Goal: Information Seeking & Learning: Learn about a topic

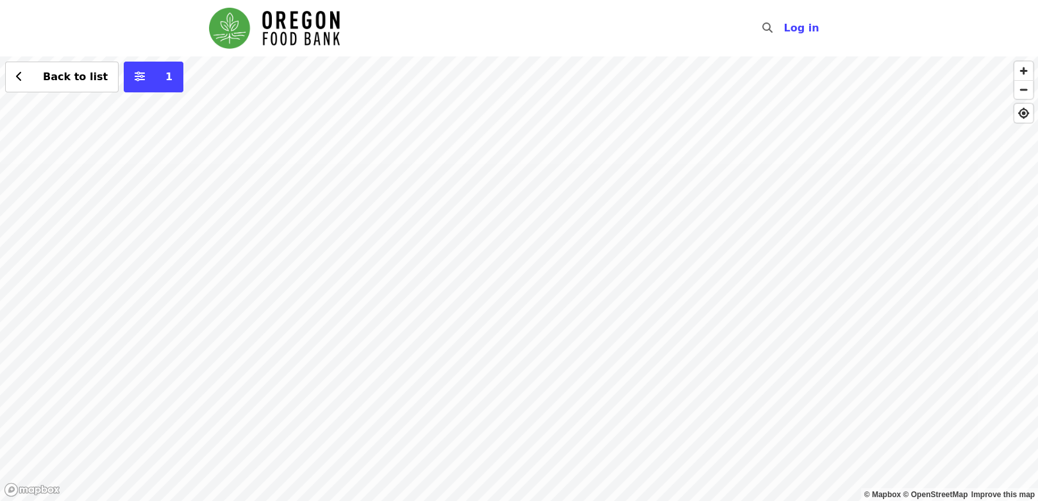
drag, startPoint x: 615, startPoint y: 147, endPoint x: 613, endPoint y: 215, distance: 68.6
click at [613, 215] on div "Back to list 1" at bounding box center [519, 278] width 1038 height 444
click at [445, 132] on div "Back to list 1" at bounding box center [519, 278] width 1038 height 444
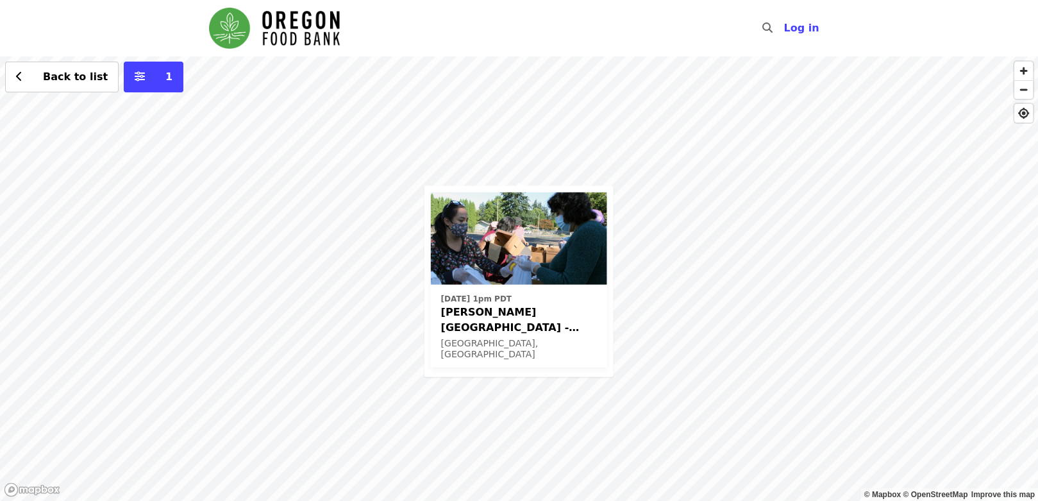
click at [722, 260] on div "Fri, Oct 3 @ 1pm PDT Sitton Elementary - Free Food Market (16+) Portland, OR Ba…" at bounding box center [519, 278] width 1038 height 444
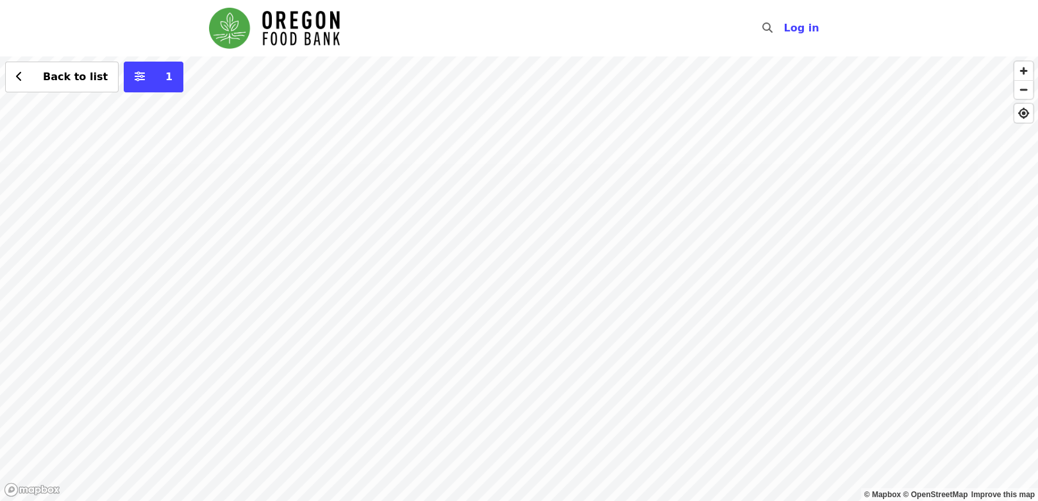
click at [729, 104] on div "Back to list 1" at bounding box center [519, 278] width 1038 height 444
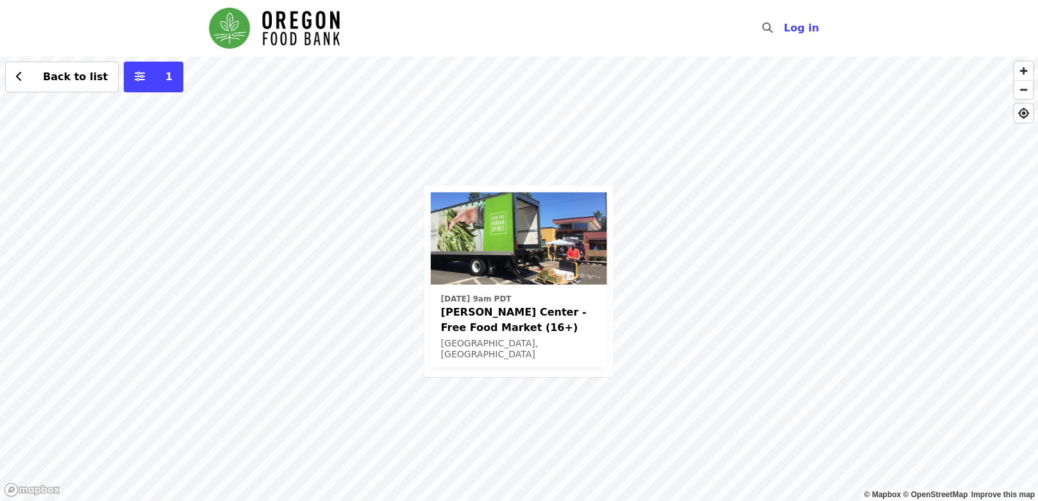
click at [717, 453] on div "Wed, Oct 1 @ 9am PDT Ortiz Center - Free Food Market (16+) Portland, OR Back to…" at bounding box center [519, 278] width 1038 height 444
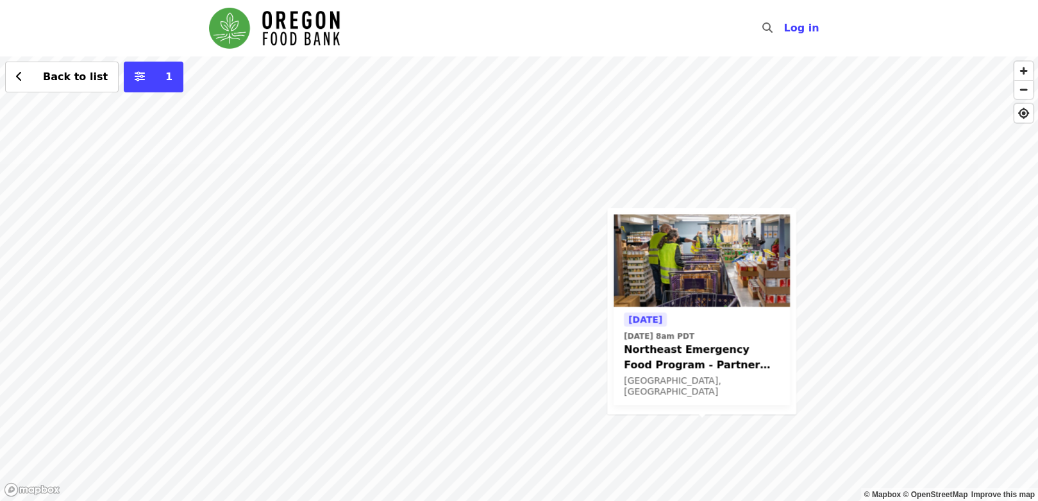
drag, startPoint x: 284, startPoint y: 181, endPoint x: 561, endPoint y: 404, distance: 356.0
click at [561, 404] on div "Tomorrow Tue, Sep 23 @ 8am PDT Northeast Emergency Food Program - Partner Agenc…" at bounding box center [519, 278] width 1038 height 444
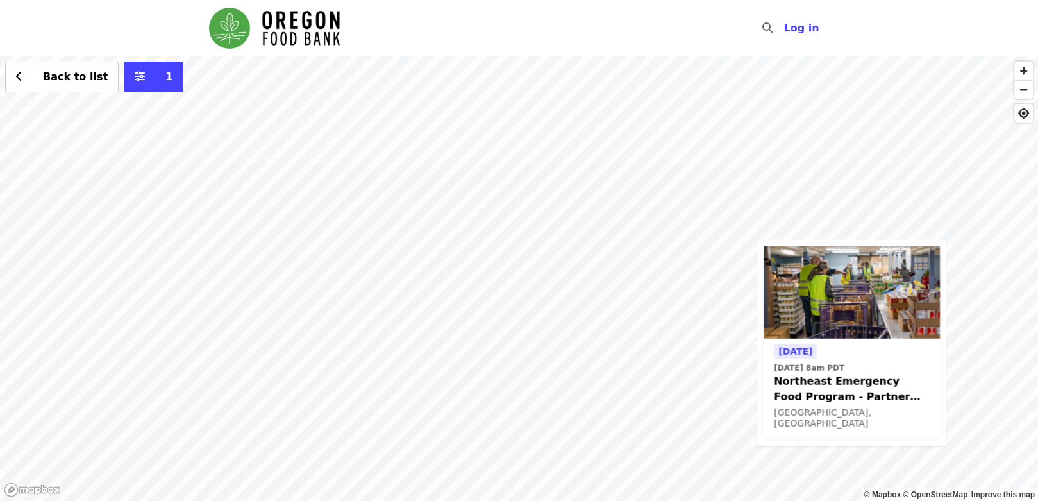
drag, startPoint x: 324, startPoint y: 418, endPoint x: 376, endPoint y: 308, distance: 121.9
click at [376, 308] on div "Tomorrow Tue, Sep 23 @ 8am PDT Northeast Emergency Food Program - Partner Agenc…" at bounding box center [519, 278] width 1038 height 444
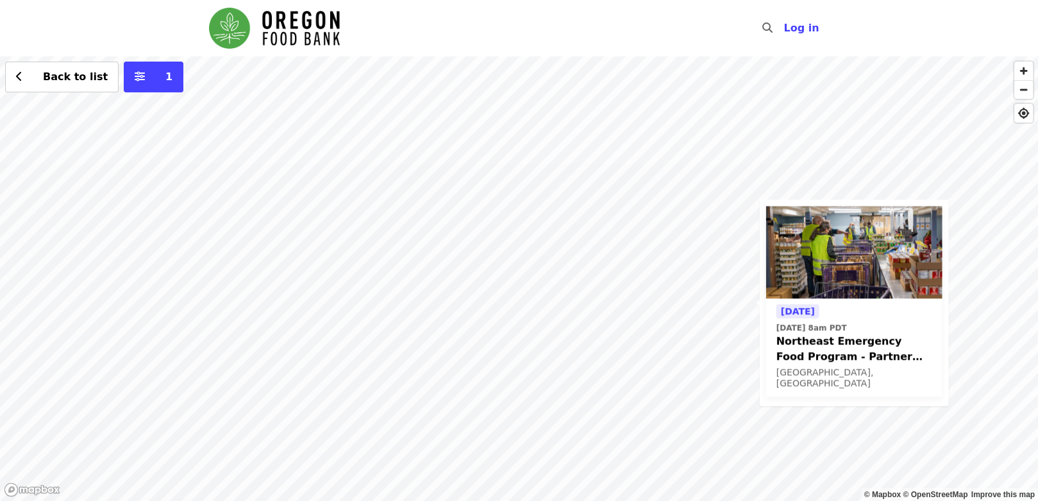
click at [281, 360] on div "Tomorrow Tue, Sep 23 @ 8am PDT Northeast Emergency Food Program - Partner Agenc…" at bounding box center [519, 278] width 1038 height 444
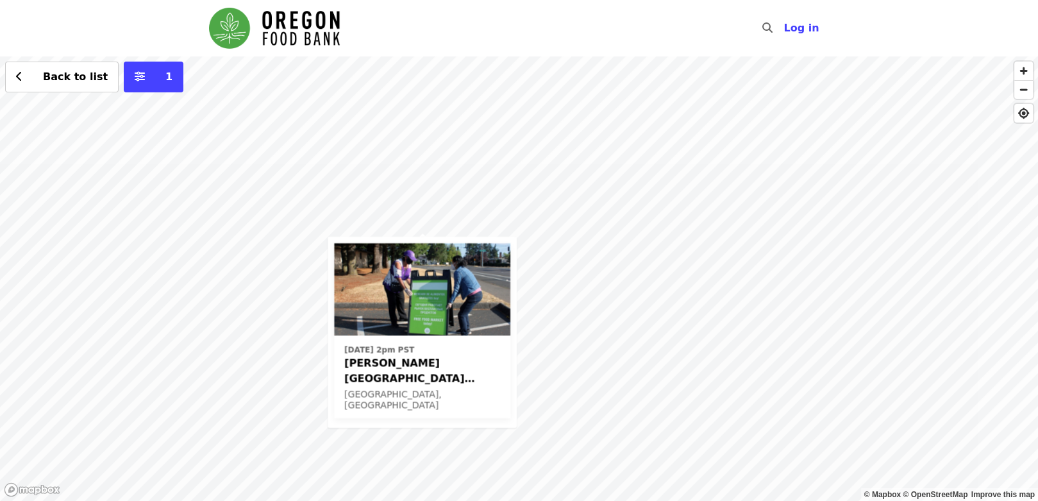
click at [540, 169] on div "Fri, Nov 21 @ 2pm PST Rigler Elementary School (Latino Network) - Free Food Mar…" at bounding box center [519, 278] width 1038 height 444
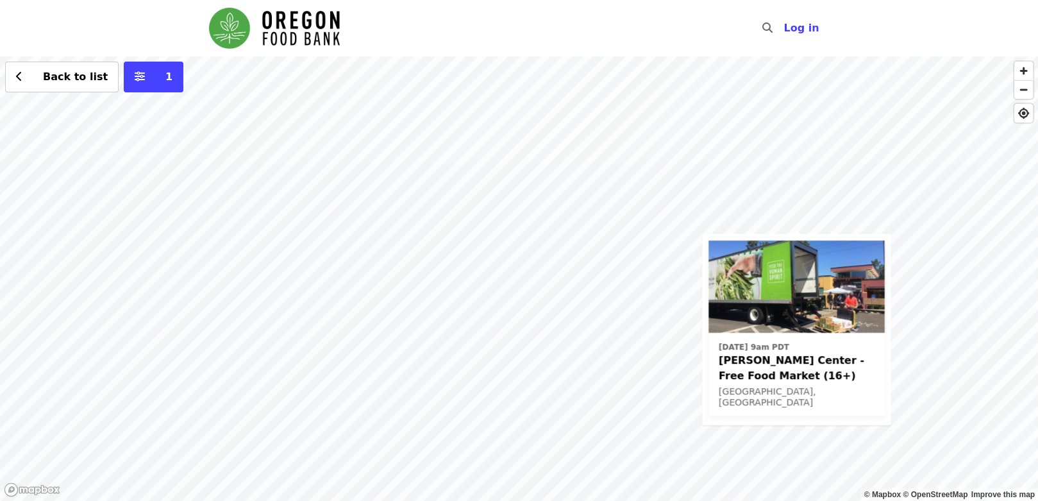
drag, startPoint x: 299, startPoint y: 183, endPoint x: 683, endPoint y: 267, distance: 393.6
click at [679, 265] on div "Wed, Oct 1 @ 9am PDT Ortiz Center - Free Food Market (16+) Portland, OR Back to…" at bounding box center [519, 278] width 1038 height 444
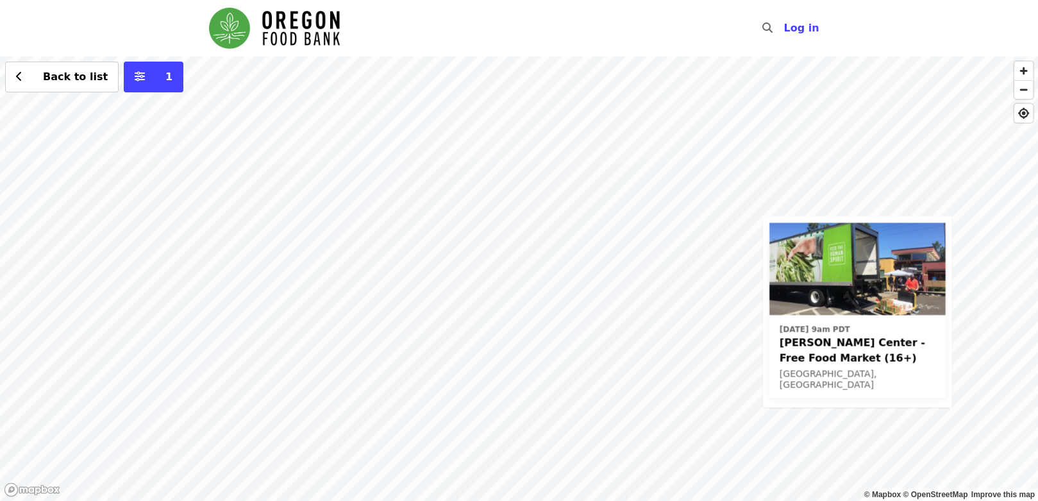
drag, startPoint x: 446, startPoint y: 227, endPoint x: 448, endPoint y: 344, distance: 116.7
click at [448, 344] on div "Wed, Oct 1 @ 9am PDT Ortiz Center - Free Food Market (16+) Portland, OR Back to…" at bounding box center [519, 278] width 1038 height 444
click at [645, 216] on div "Wed, Oct 1 @ 9am PDT Ortiz Center - Free Food Market (16+) Portland, OR Back to…" at bounding box center [519, 278] width 1038 height 444
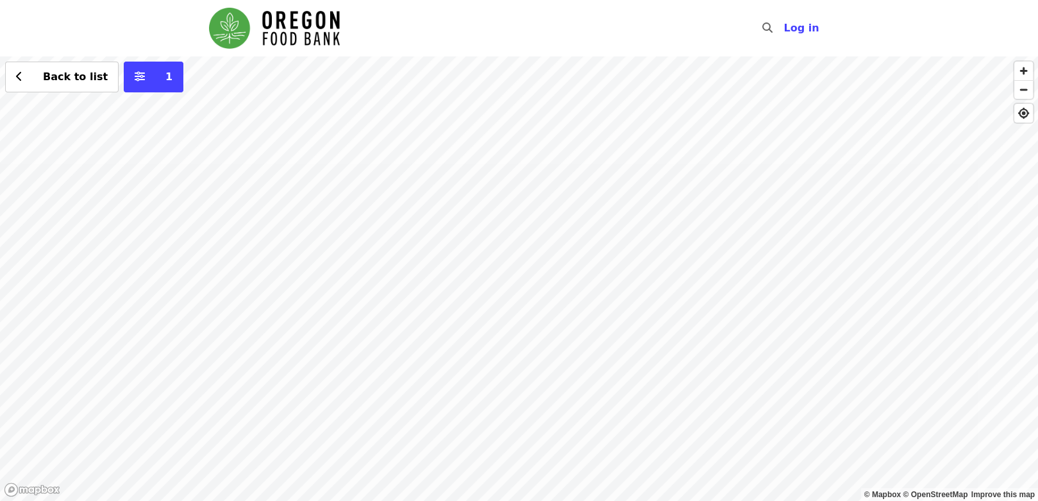
click at [494, 262] on div "Back to list 1" at bounding box center [519, 278] width 1038 height 444
click at [492, 281] on span "See 4 actions at this location" at bounding box center [497, 282] width 168 height 12
click at [533, 309] on div "See 4 actions at this location Back to list 1" at bounding box center [519, 278] width 1038 height 444
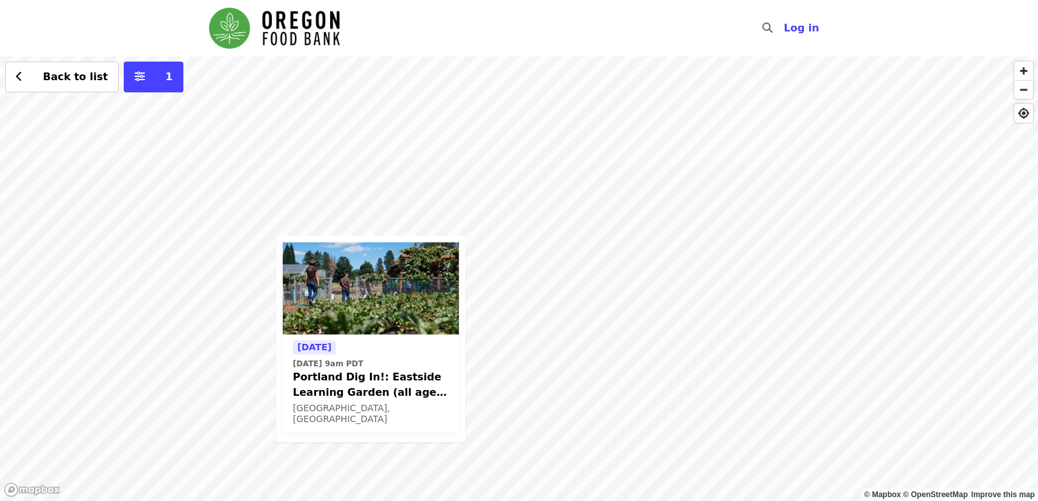
click at [540, 477] on div "Tomorrow Tue, Sep 23 @ 9am PDT Portland Dig In!: Eastside Learning Garden (all …" at bounding box center [519, 278] width 1038 height 444
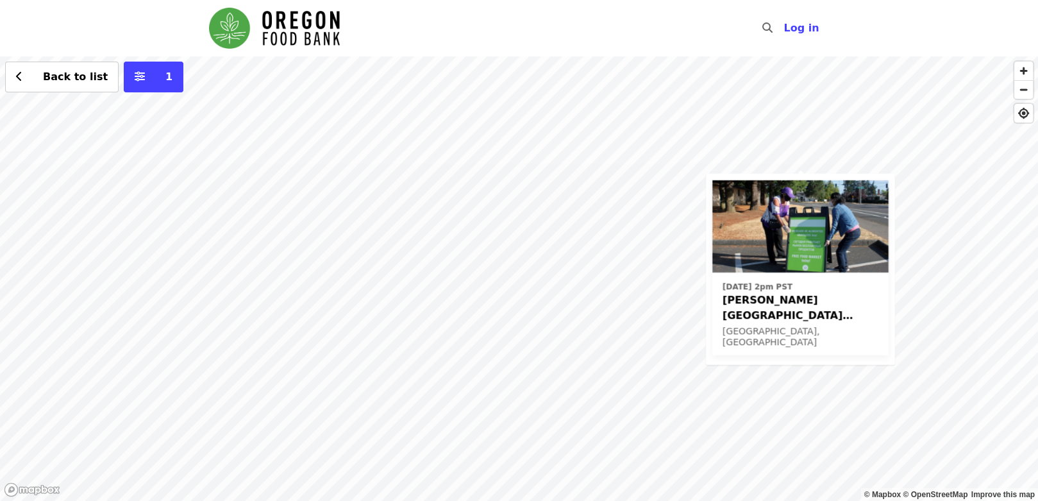
drag, startPoint x: 401, startPoint y: 368, endPoint x: 692, endPoint y: 351, distance: 291.5
click at [692, 351] on div "Fri, Nov 21 @ 2pm PST Rigler Elementary School (Latino Network) - Free Food Mar…" at bounding box center [519, 278] width 1038 height 444
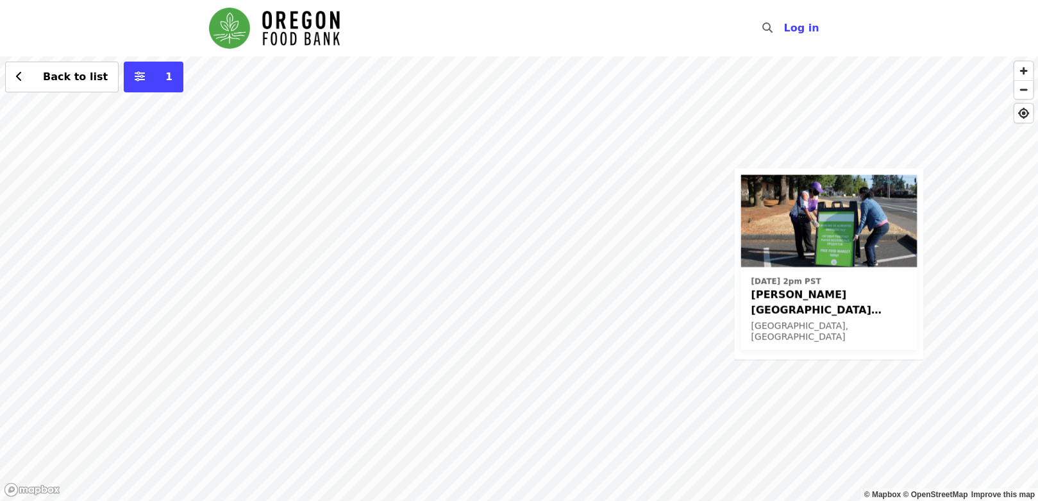
drag, startPoint x: 490, startPoint y: 336, endPoint x: 685, endPoint y: 319, distance: 195.6
click at [685, 319] on div "Fri, Nov 21 @ 2pm PST Rigler Elementary School (Latino Network) - Free Food Mar…" at bounding box center [519, 278] width 1038 height 444
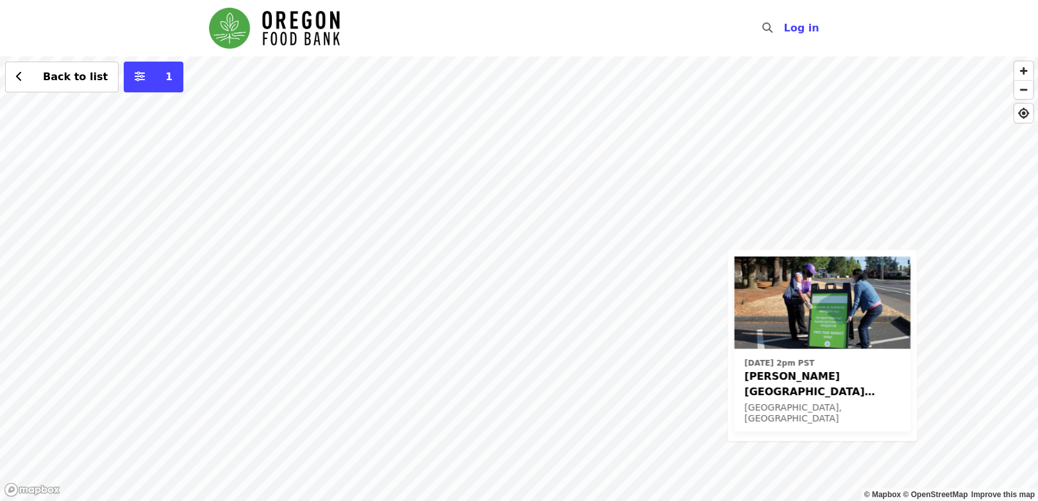
click at [589, 440] on div "Fri, Nov 21 @ 2pm PST Rigler Elementary School (Latino Network) - Free Food Mar…" at bounding box center [519, 278] width 1038 height 444
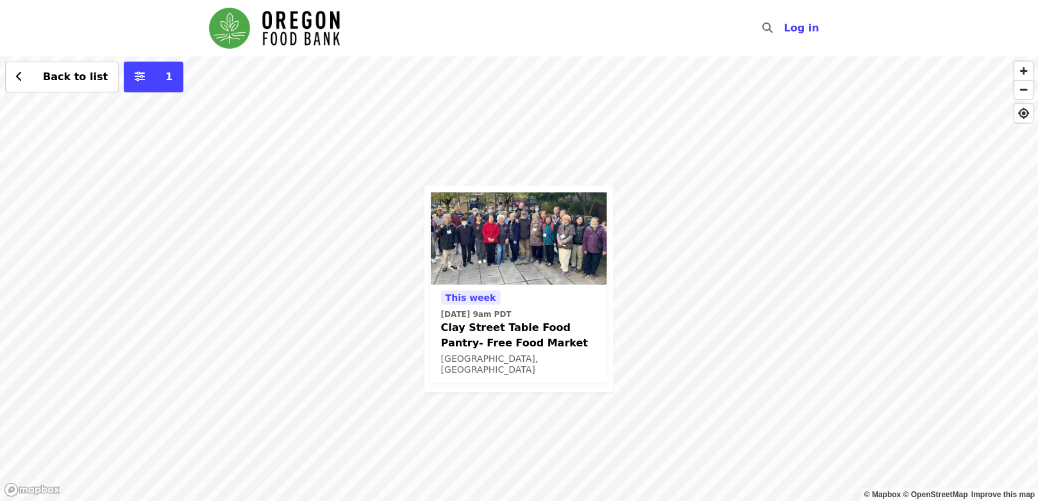
click at [872, 262] on div "This week Thu, Sep 25 @ 9am PDT Clay Street Table Food Pantry- Free Food Market…" at bounding box center [519, 278] width 1038 height 444
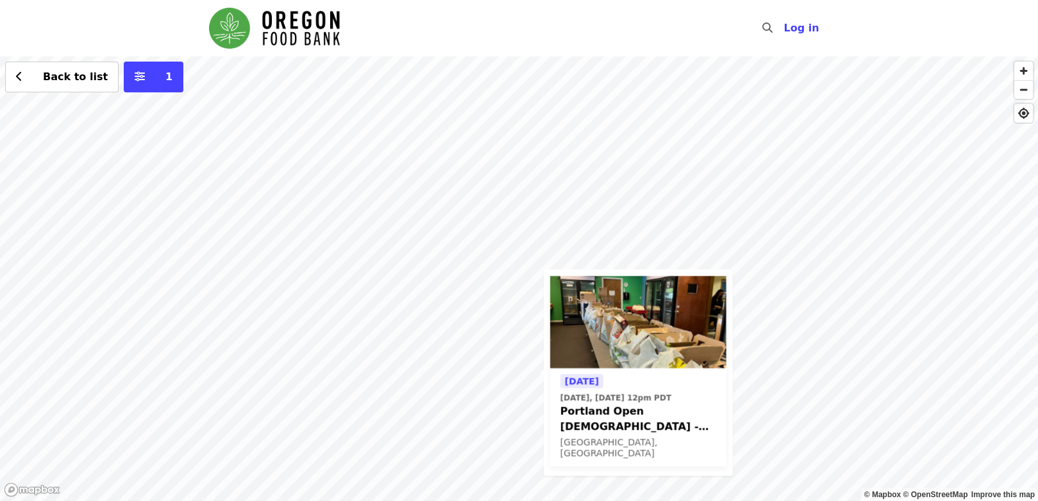
drag, startPoint x: 657, startPoint y: 184, endPoint x: 677, endPoint y: 381, distance: 198.5
click at [677, 381] on div "Today Today, Sep 22 @ 12pm PDT Portland Open Bible - Partner Agency Support (16…" at bounding box center [519, 278] width 1038 height 444
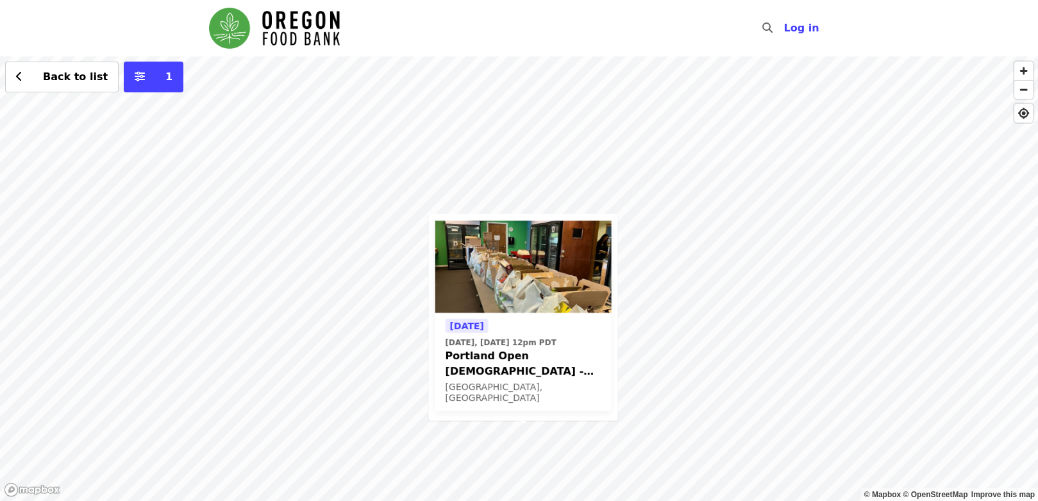
drag, startPoint x: 613, startPoint y: 208, endPoint x: 589, endPoint y: 266, distance: 63.2
click at [589, 266] on div "Today Today, Sep 22 @ 12pm PDT Portland Open Bible - Partner Agency Support (16…" at bounding box center [519, 278] width 1038 height 444
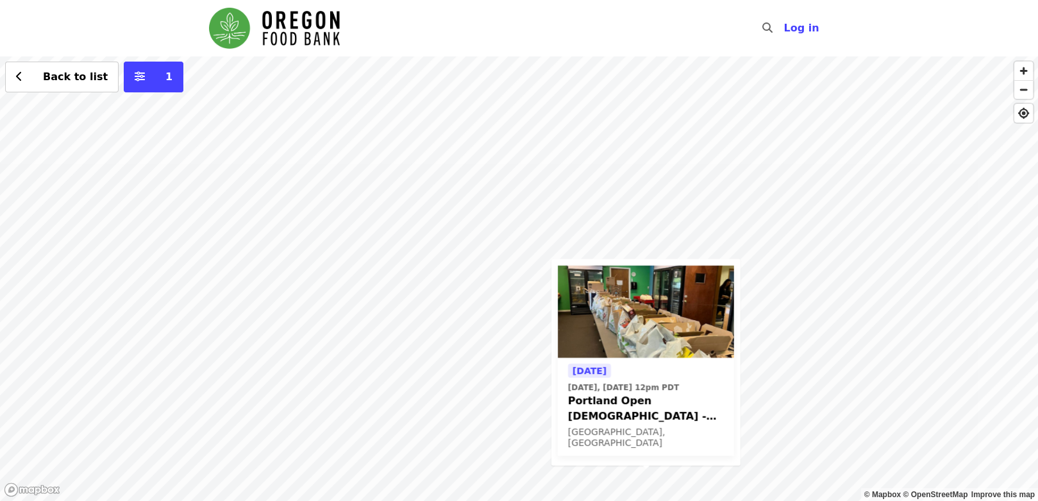
drag, startPoint x: 347, startPoint y: 260, endPoint x: 521, endPoint y: 309, distance: 180.6
click at [521, 309] on div "Today Today, Sep 22 @ 12pm PDT Portland Open Bible - Partner Agency Support (16…" at bounding box center [519, 278] width 1038 height 444
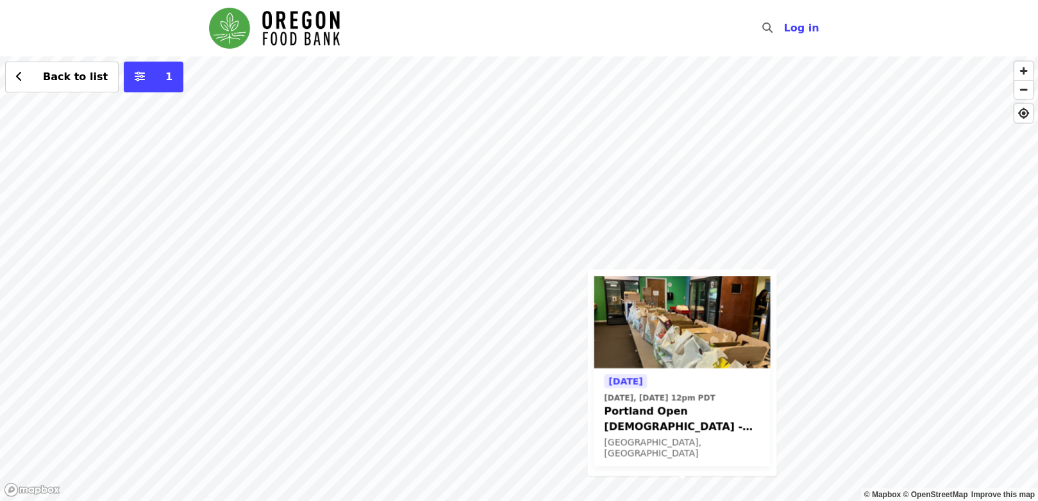
click at [616, 204] on div "Today Today, Sep 22 @ 12pm PDT Portland Open Bible - Partner Agency Support (16…" at bounding box center [519, 278] width 1038 height 444
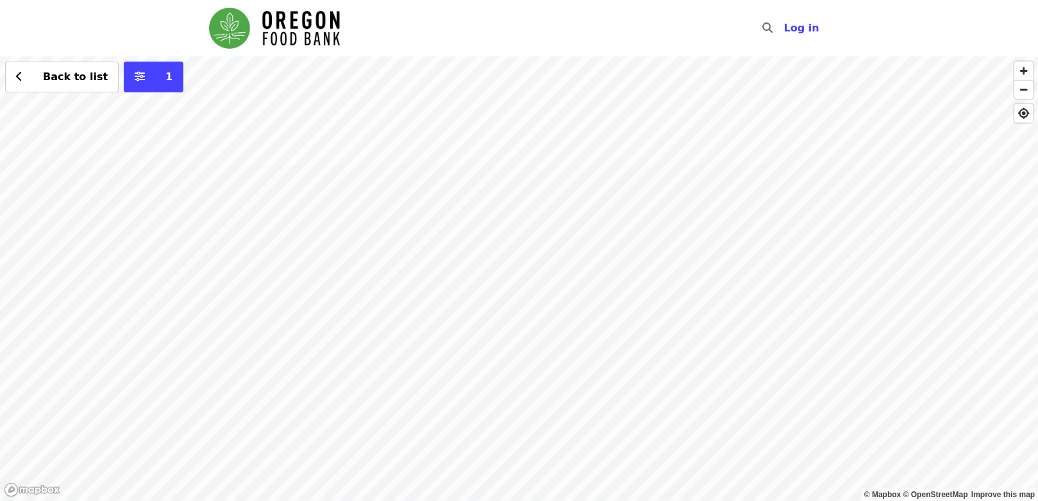
click at [397, 120] on div "Back to list 1" at bounding box center [519, 278] width 1038 height 444
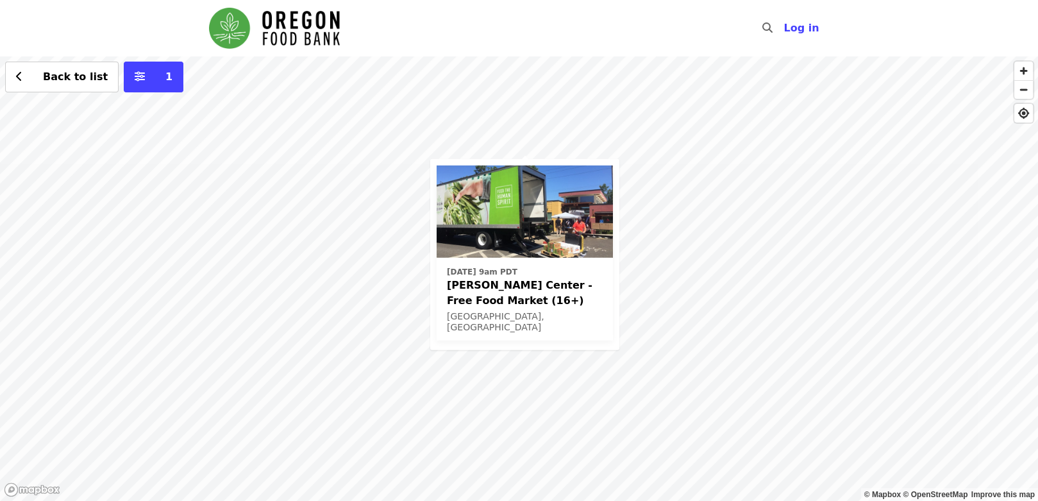
drag, startPoint x: 748, startPoint y: 418, endPoint x: 812, endPoint y: 224, distance: 203.9
click at [812, 225] on div "Wed, Oct 1 @ 9am PDT Ortiz Center - Free Food Market (16+) Portland, OR Back to…" at bounding box center [519, 278] width 1038 height 444
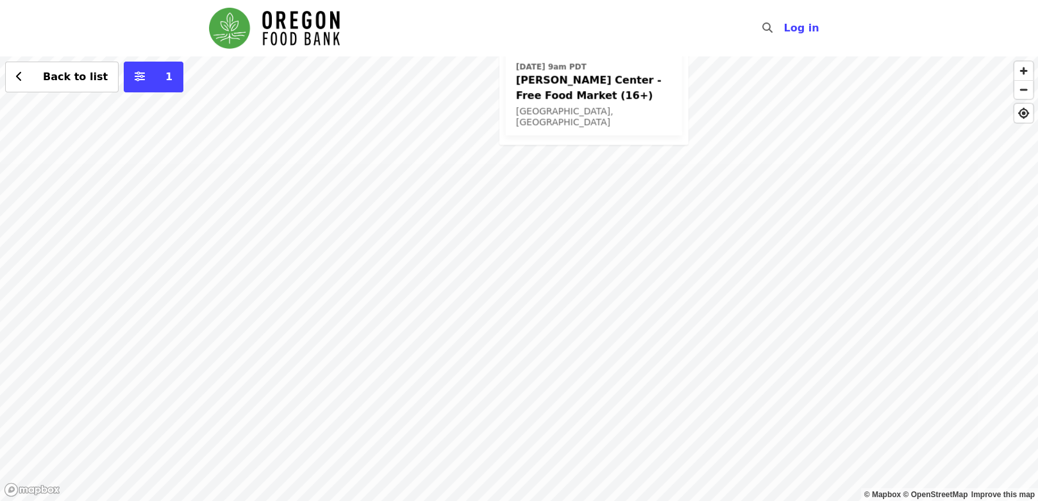
click at [836, 283] on div "Wed, Oct 1 @ 9am PDT Ortiz Center - Free Food Market (16+) Portland, OR Back to…" at bounding box center [519, 278] width 1038 height 444
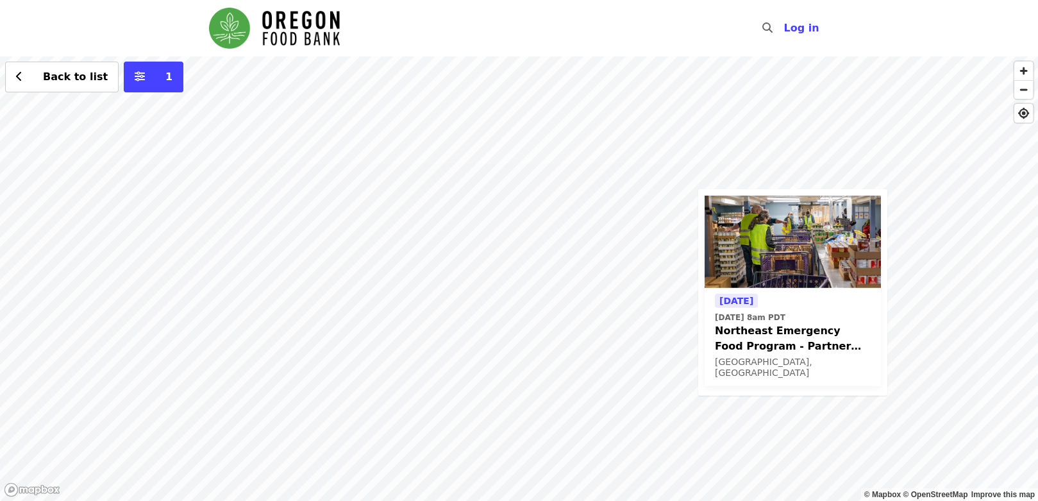
drag, startPoint x: 357, startPoint y: 301, endPoint x: 633, endPoint y: 304, distance: 275.6
click at [633, 304] on div "Tomorrow Tue, Sep 23 @ 8am PDT Northeast Emergency Food Program - Partner Agenc…" at bounding box center [519, 278] width 1038 height 444
click at [802, 329] on span "Northeast Emergency Food Program - Partner Agency Support" at bounding box center [793, 338] width 156 height 31
click at [132, 80] on button "1" at bounding box center [154, 77] width 60 height 31
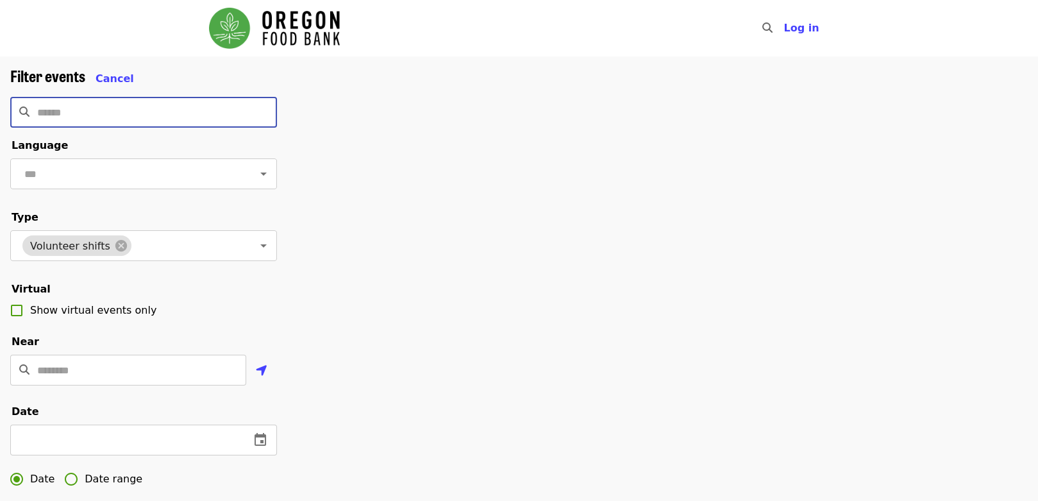
click at [104, 113] on input "Search" at bounding box center [157, 112] width 240 height 31
type input "******"
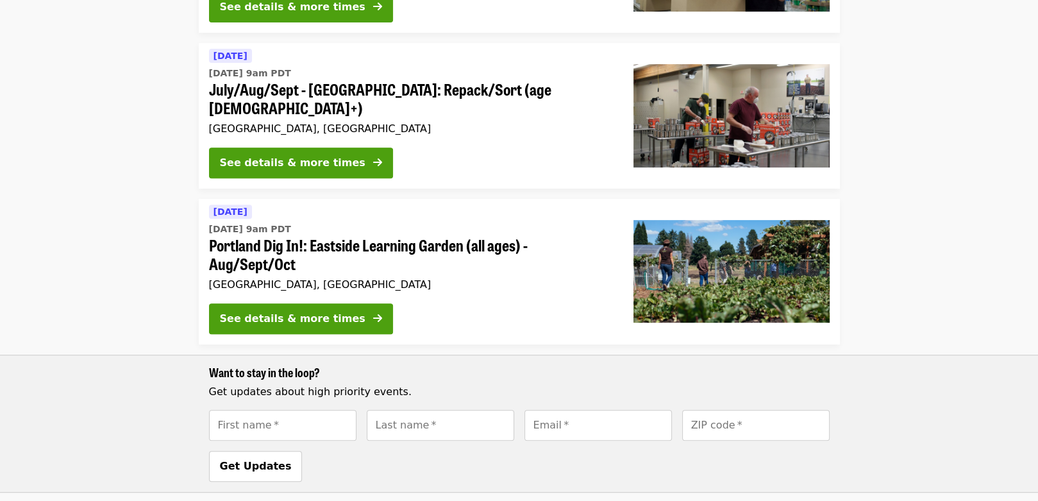
scroll to position [555, 0]
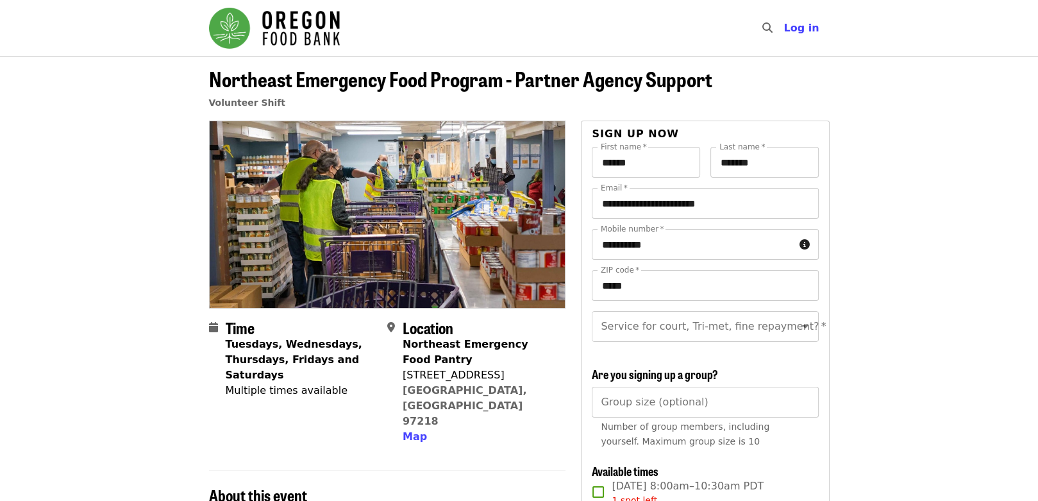
drag, startPoint x: 476, startPoint y: 439, endPoint x: 469, endPoint y: 422, distance: 18.1
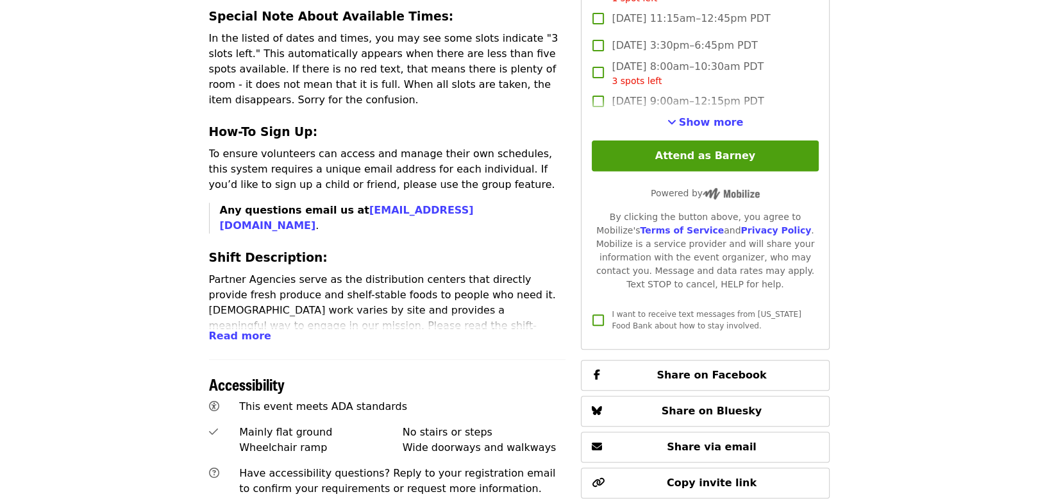
scroll to position [513, 0]
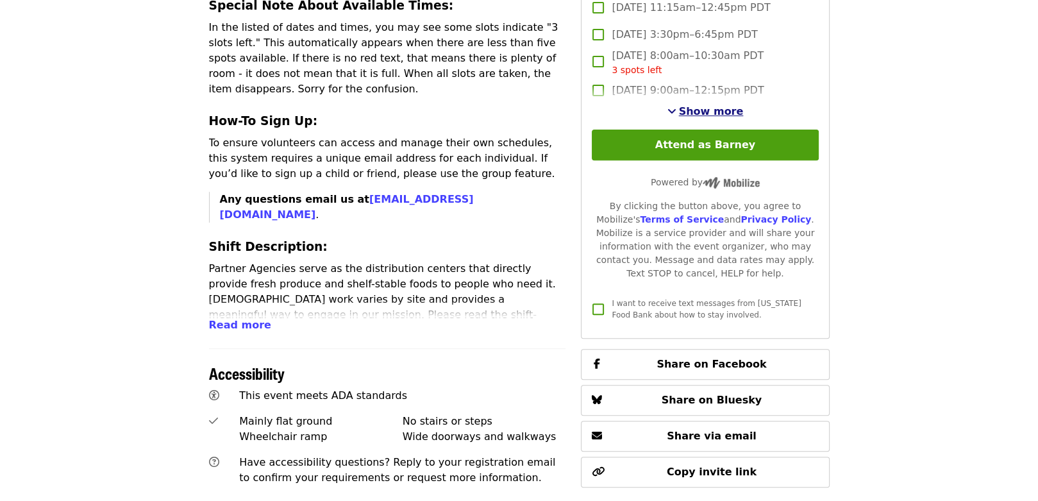
click at [676, 116] on span "See more timeslots" at bounding box center [671, 111] width 9 height 10
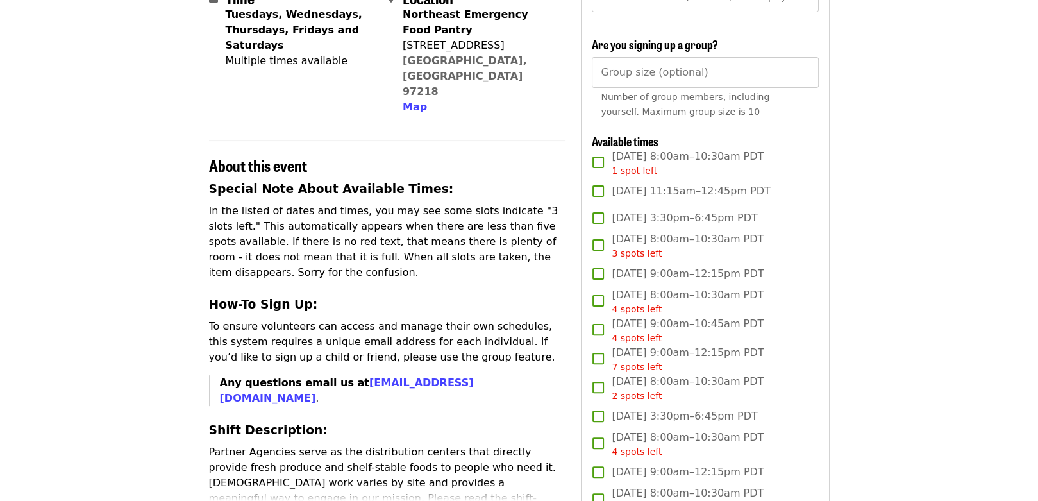
scroll to position [342, 0]
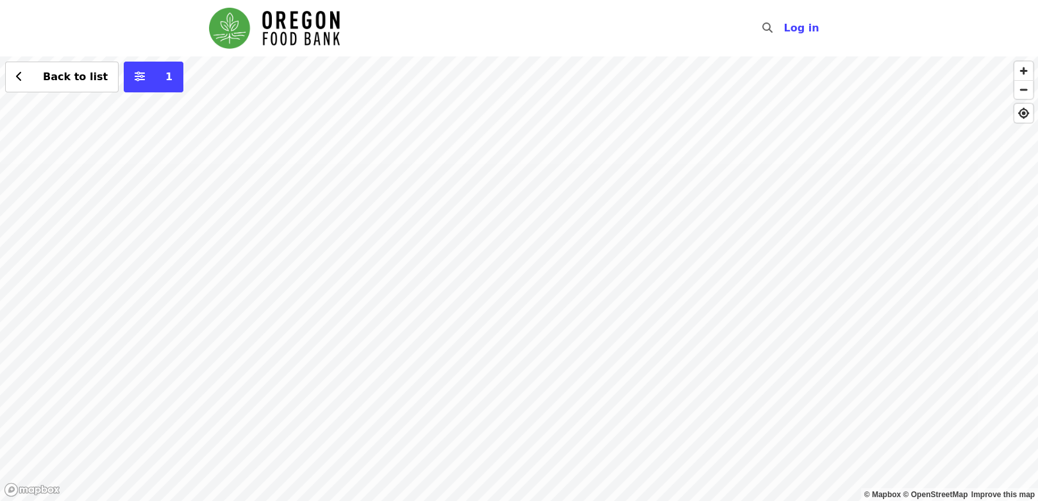
click at [415, 106] on div "Back to list 1" at bounding box center [519, 278] width 1038 height 444
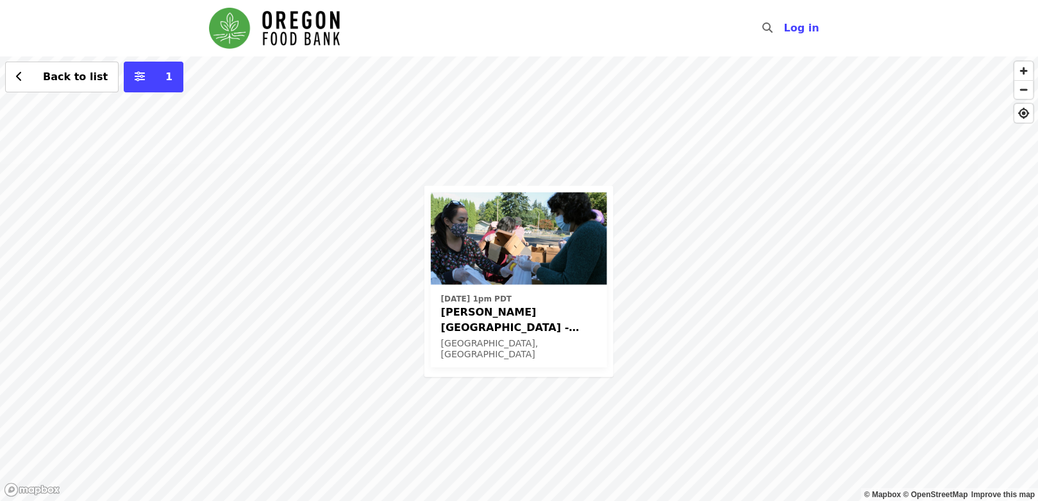
click at [811, 277] on div "[DATE] 1pm PDT [PERSON_NAME][GEOGRAPHIC_DATA] - Free Food Market (16+) [GEOGRAP…" at bounding box center [519, 278] width 1038 height 444
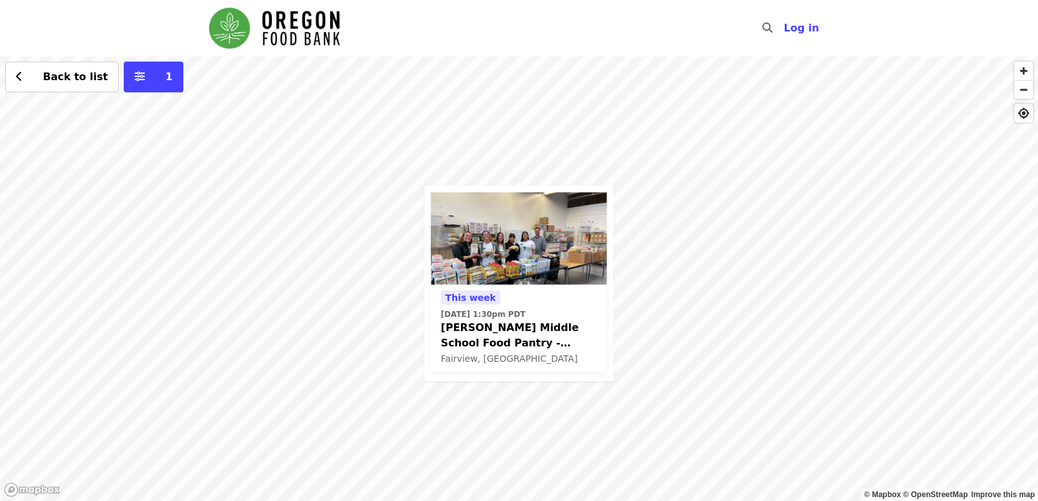
click at [408, 226] on div "[DATE][DATE] 1:30pm PDT [PERSON_NAME] Middle School Food Pantry - Partner Agenc…" at bounding box center [519, 278] width 1038 height 444
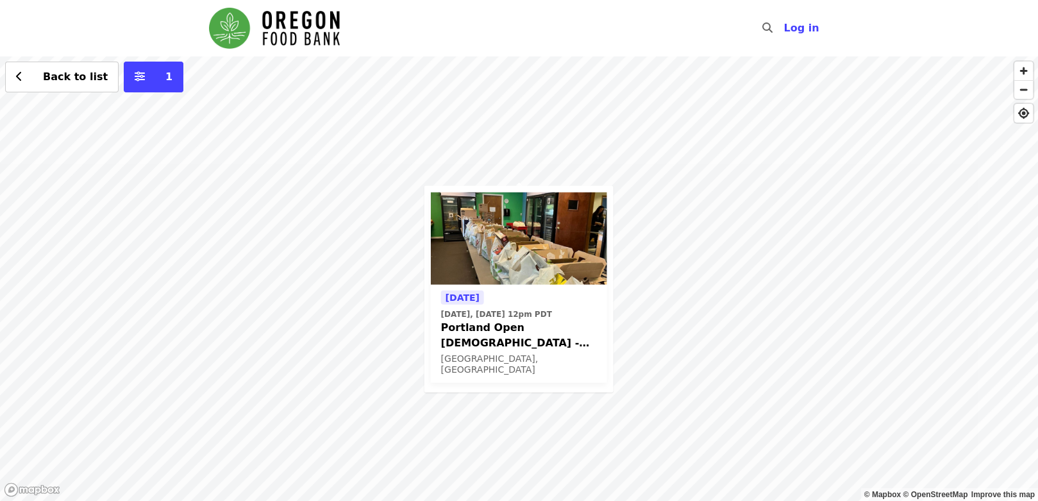
click at [500, 342] on span "Portland Open [DEMOGRAPHIC_DATA] - Partner Agency Support (16+)" at bounding box center [519, 335] width 156 height 31
click at [629, 144] on div "Today Today, Sep 22 @ 12pm PDT Portland Open Bible - Partner Agency Support (16…" at bounding box center [519, 278] width 1038 height 444
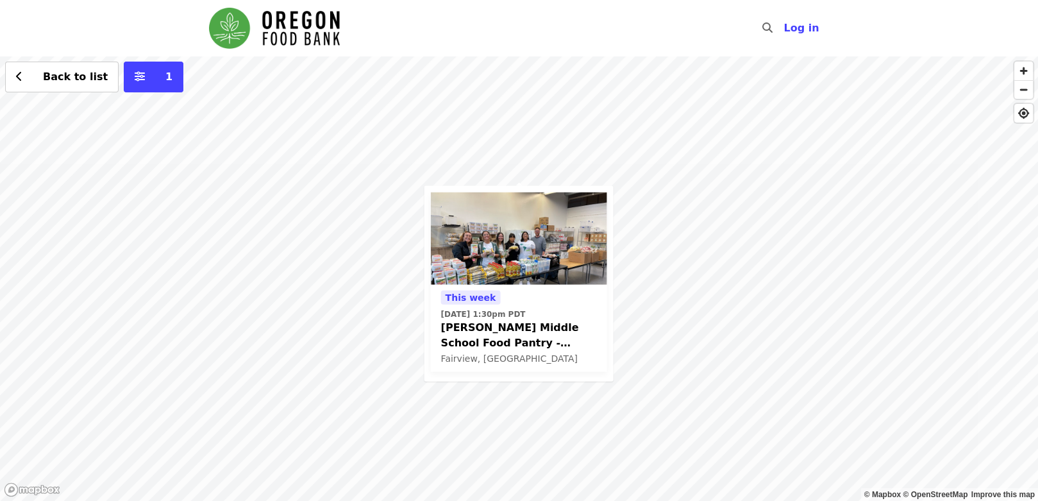
click at [408, 226] on div "This week Fri, Sep 26 @ 1:30pm PDT Reynolds Middle School Food Pantry - Partner…" at bounding box center [519, 278] width 1038 height 444
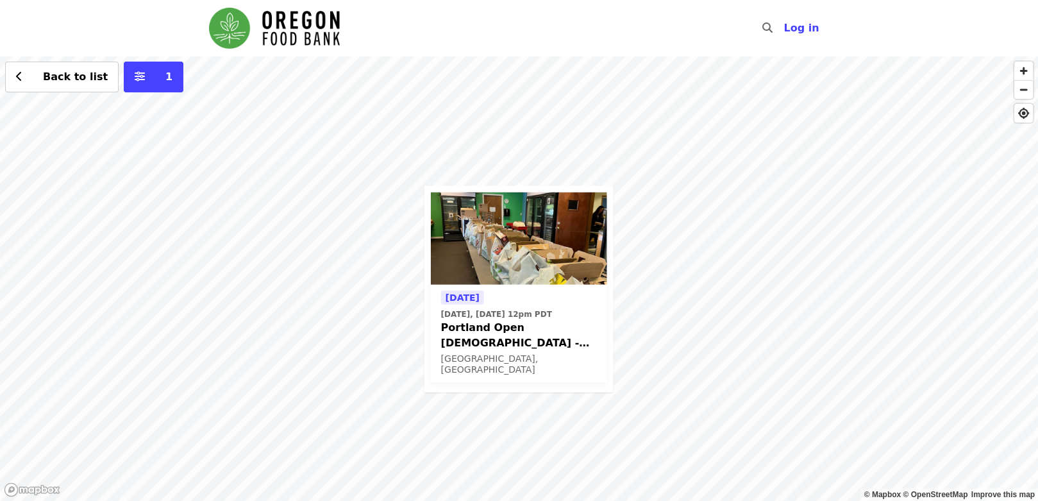
click at [414, 159] on div "Today Today, Sep 22 @ 12pm PDT Portland Open Bible - Partner Agency Support (16…" at bounding box center [519, 278] width 1038 height 444
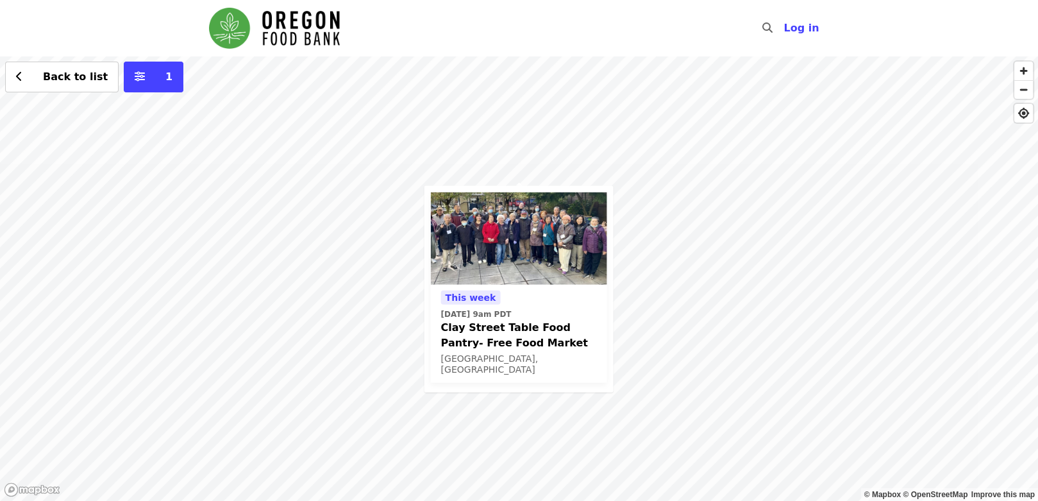
click at [627, 242] on div "This week Thu, Sep 25 @ 9am PDT Clay Street Table Food Pantry- Free Food Market…" at bounding box center [519, 278] width 1038 height 444
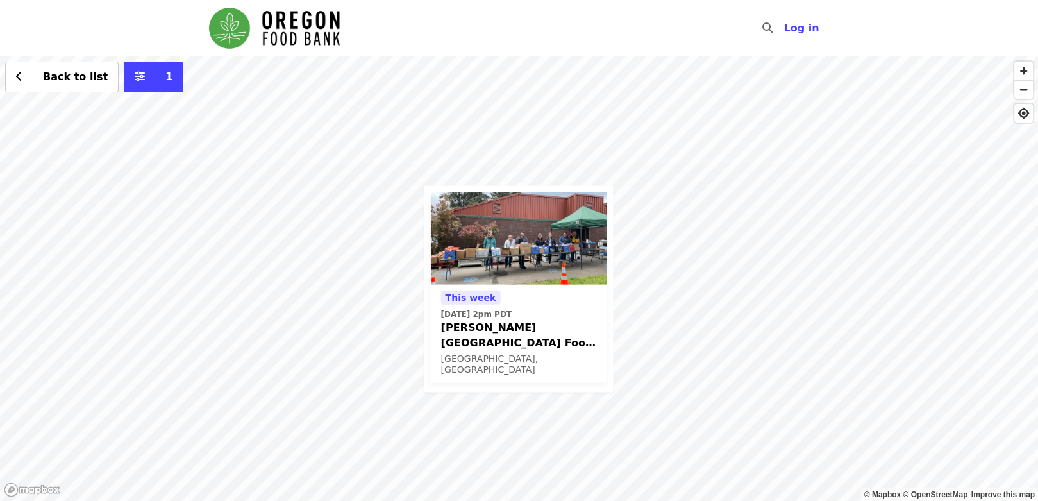
click at [495, 73] on div "This week Wed, Sep 24 @ 2pm PDT Kelly Elementary School Food Pantry - Partner A…" at bounding box center [519, 278] width 1038 height 444
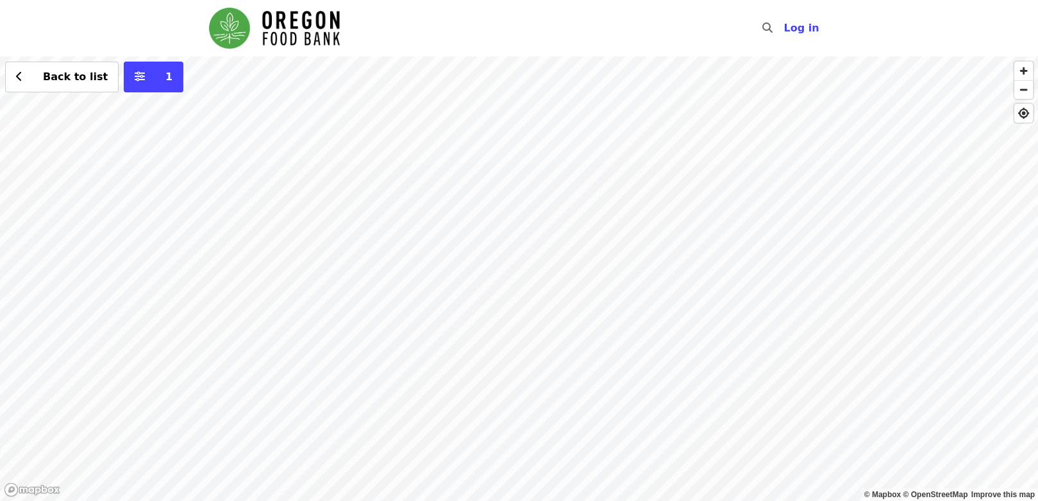
click at [724, 106] on div "Back to list 1" at bounding box center [519, 278] width 1038 height 444
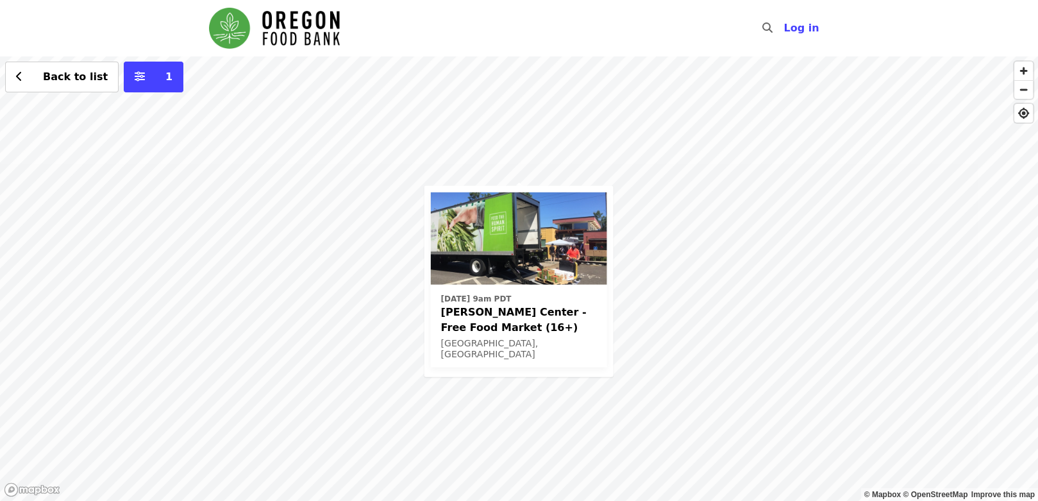
click at [715, 449] on div "Wed, Oct 1 @ 9am PDT Ortiz Center - Free Food Market (16+) Portland, OR Back to…" at bounding box center [519, 278] width 1038 height 444
